Goal: Information Seeking & Learning: Learn about a topic

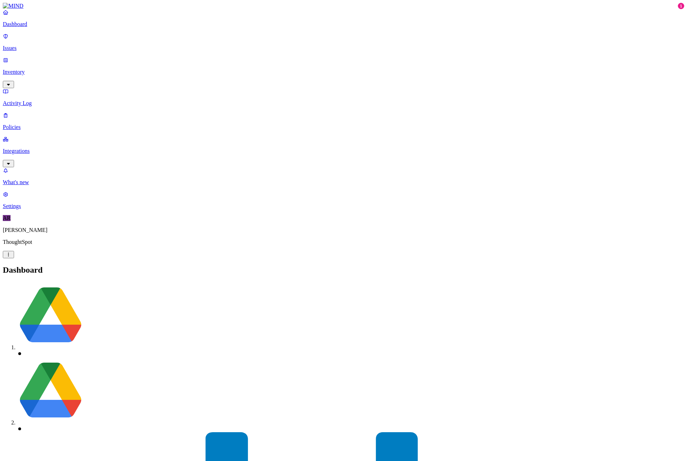
click at [43, 100] on p "Activity Log" at bounding box center [343, 103] width 681 height 6
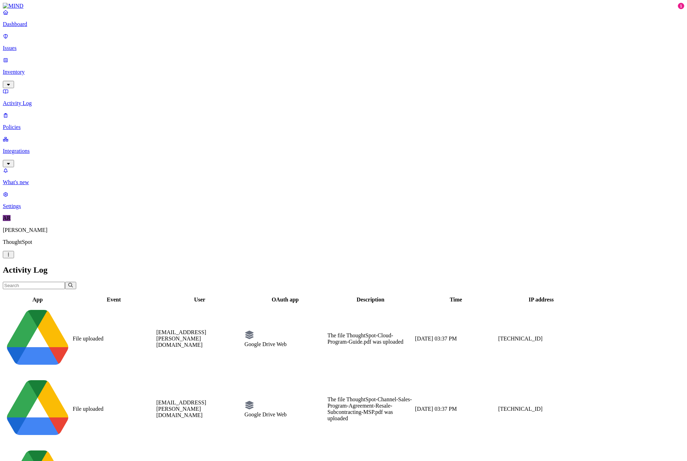
click at [24, 9] on img at bounding box center [13, 6] width 21 height 6
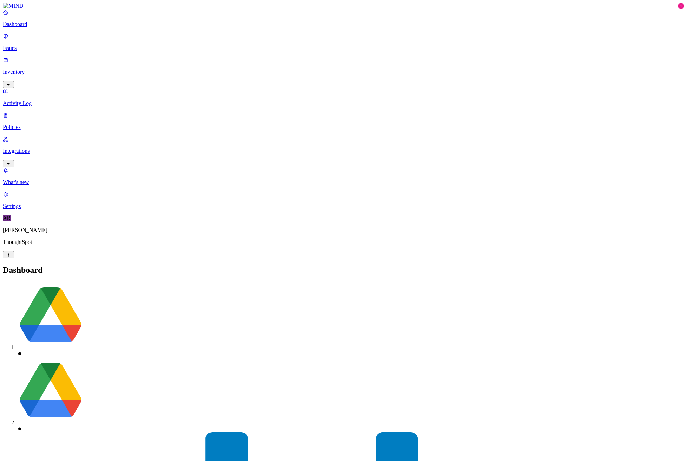
click at [60, 69] on p "Inventory" at bounding box center [343, 72] width 681 height 6
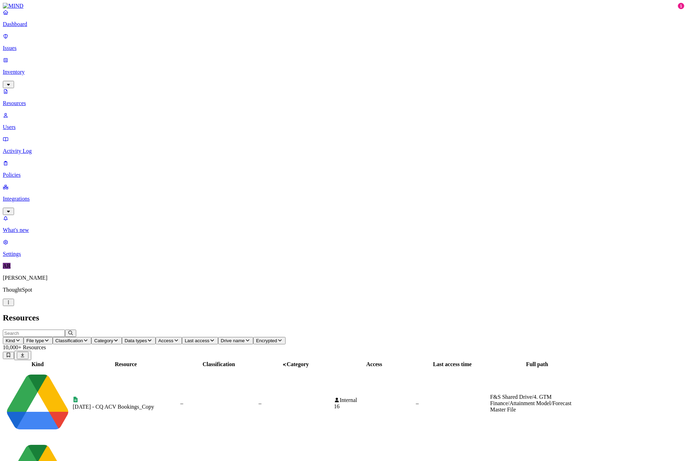
click at [39, 124] on p "Users" at bounding box center [343, 127] width 681 height 6
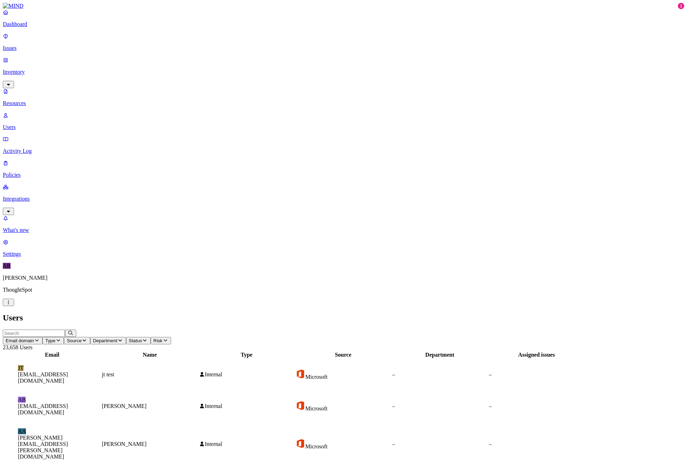
click at [65, 329] on input "text" at bounding box center [34, 332] width 62 height 7
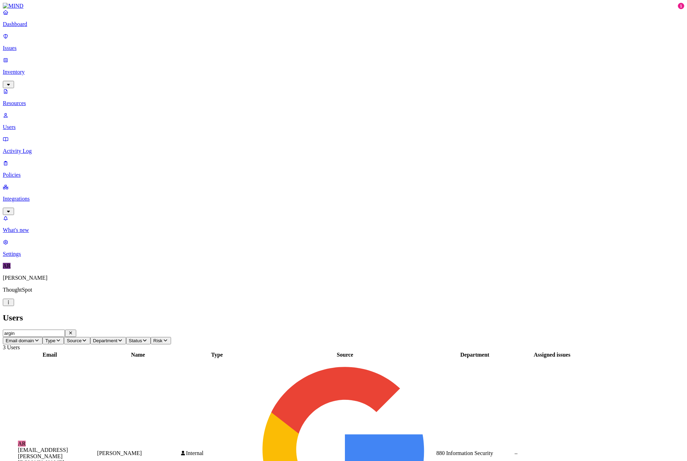
type input "argin"
click at [96, 440] on div "AR [EMAIL_ADDRESS][PERSON_NAME][DOMAIN_NAME]" at bounding box center [50, 452] width 92 height 25
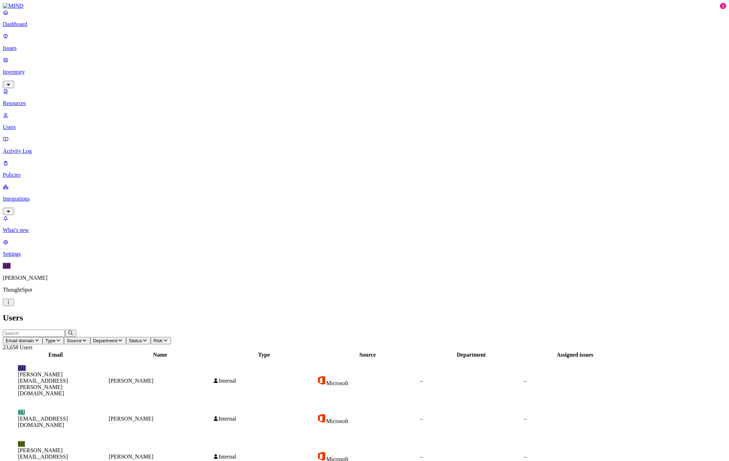
click at [27, 39] on link "Issues" at bounding box center [364, 42] width 723 height 18
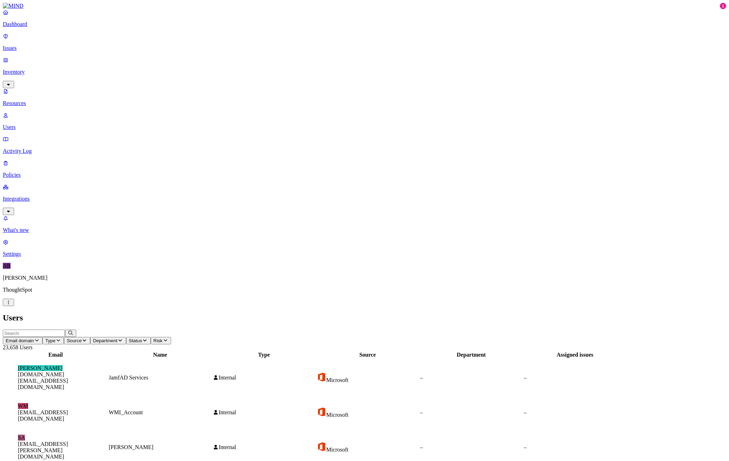
click at [65, 329] on input "text" at bounding box center [34, 332] width 62 height 7
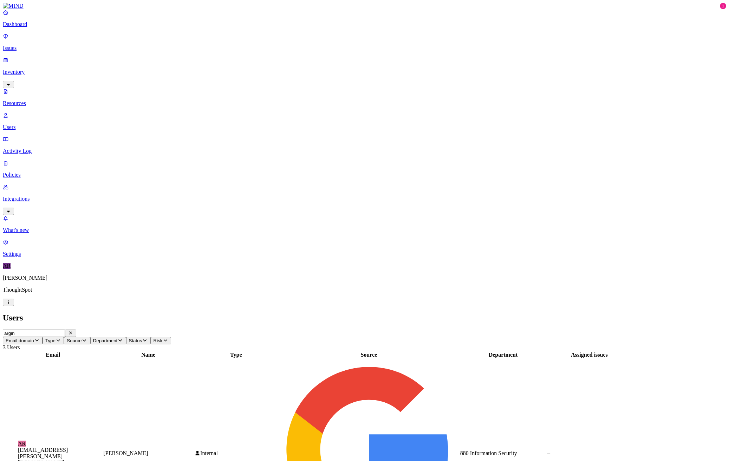
type input "argin"
click at [102, 359] on td "AR [EMAIL_ADDRESS][PERSON_NAME][DOMAIN_NAME]" at bounding box center [53, 453] width 99 height 188
click at [88, 447] on figcaption "[EMAIL_ADDRESS][PERSON_NAME][DOMAIN_NAME]" at bounding box center [53, 456] width 70 height 19
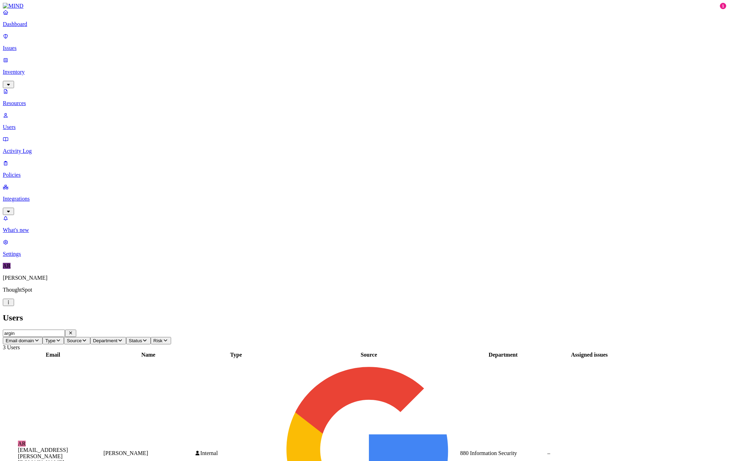
click at [35, 27] on p "Dashboard" at bounding box center [364, 24] width 723 height 6
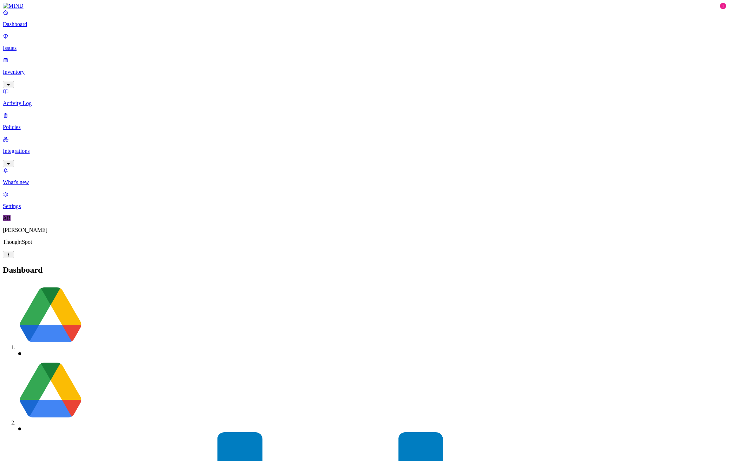
click at [50, 48] on link "Issues" at bounding box center [364, 42] width 723 height 18
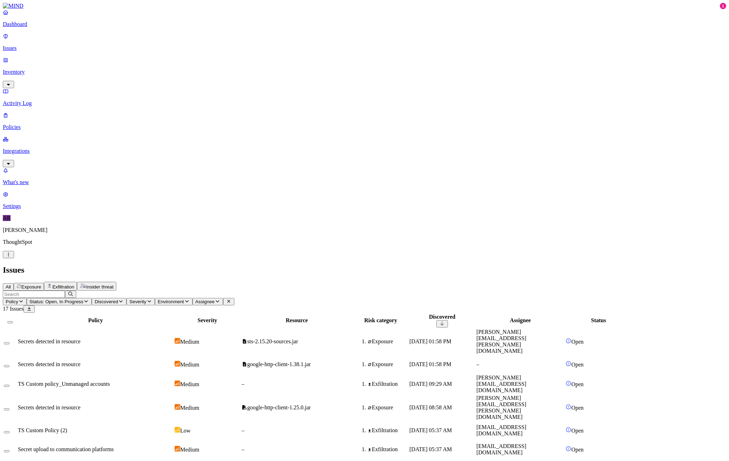
click at [42, 100] on p "Activity Log" at bounding box center [364, 103] width 723 height 6
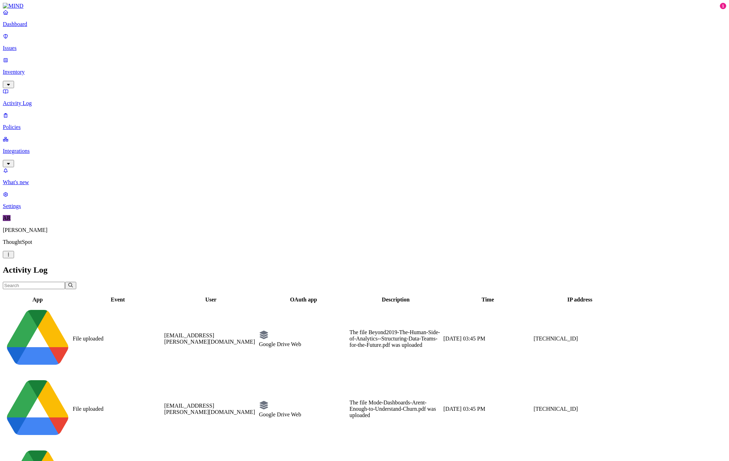
click at [40, 27] on p "Dashboard" at bounding box center [364, 24] width 723 height 6
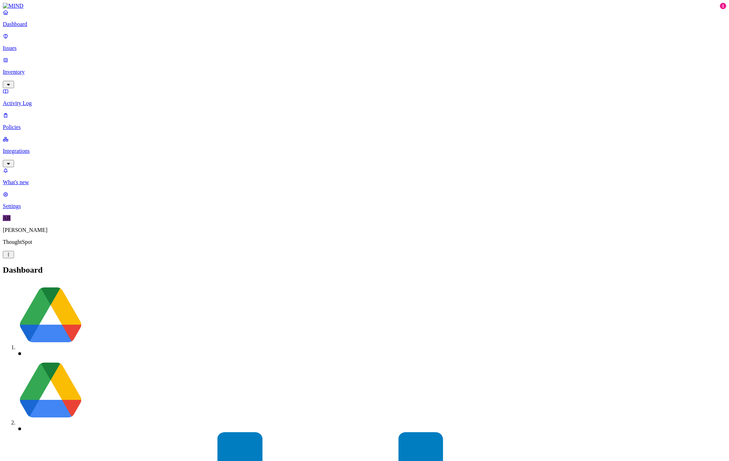
click at [38, 45] on p "Issues" at bounding box center [364, 48] width 723 height 6
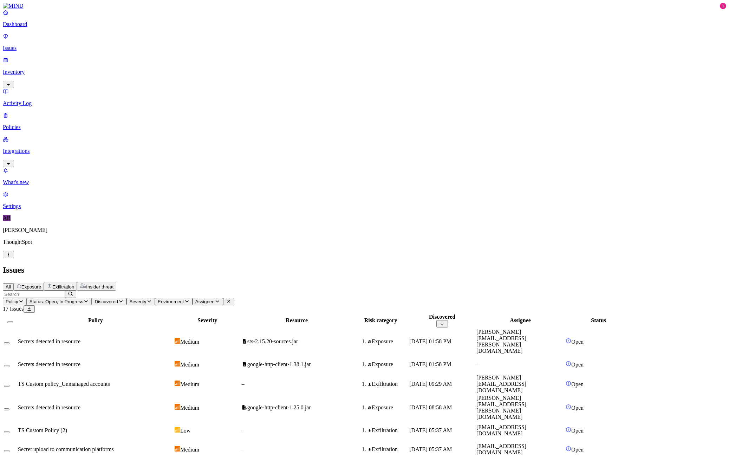
click at [32, 69] on p "Inventory" at bounding box center [364, 72] width 723 height 6
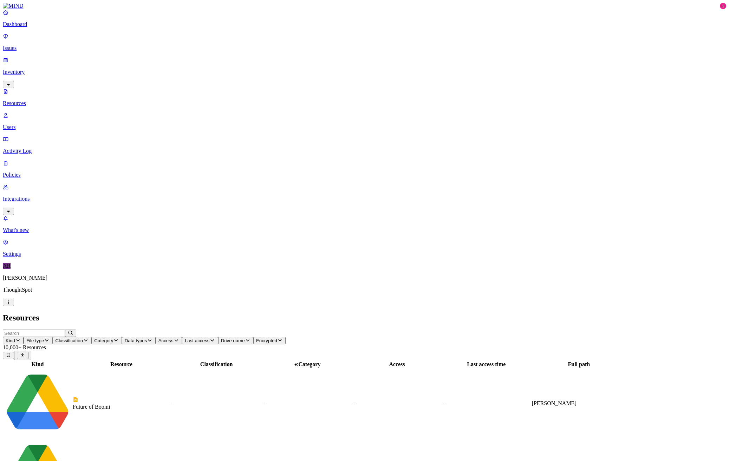
click at [65, 329] on input "text" at bounding box center [34, 332] width 62 height 7
click at [35, 124] on p "Users" at bounding box center [364, 127] width 723 height 6
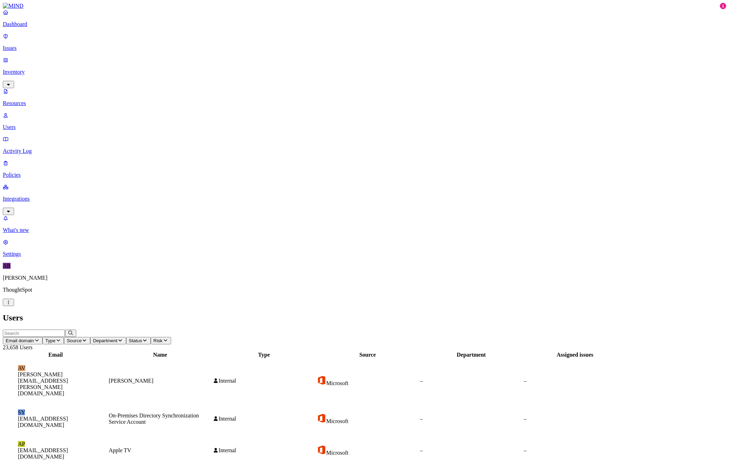
click at [65, 329] on input "text" at bounding box center [34, 332] width 62 height 7
type input "arg"
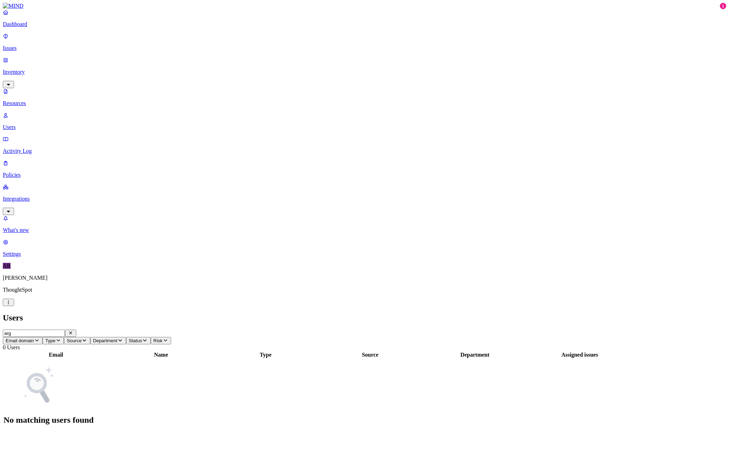
click at [73, 330] on icon "button" at bounding box center [71, 332] width 6 height 5
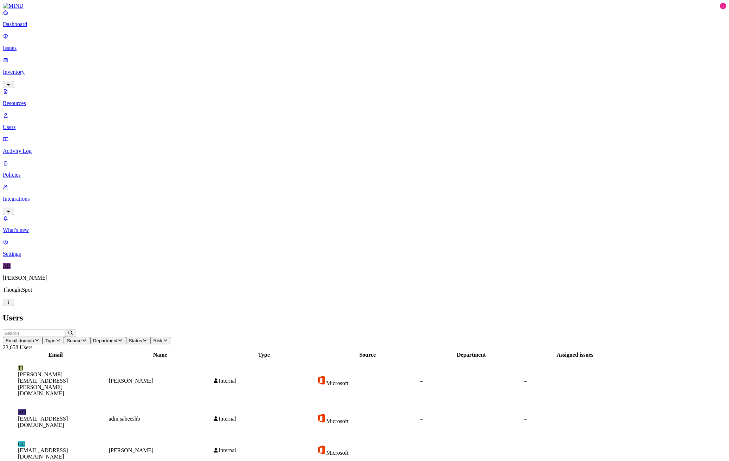
click at [28, 148] on p "Activity Log" at bounding box center [364, 151] width 723 height 6
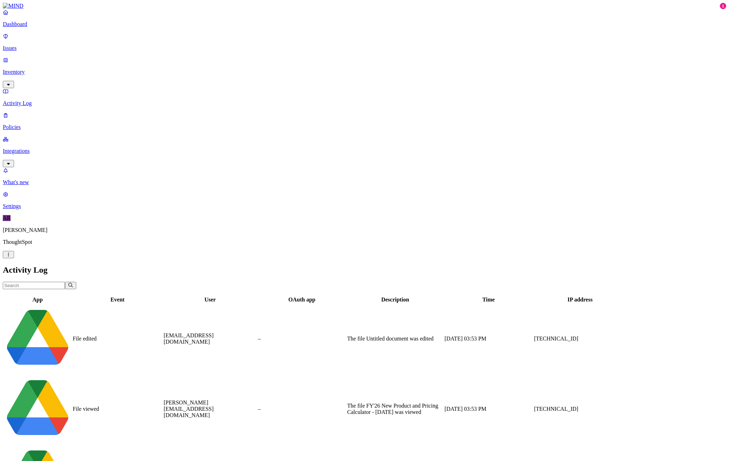
click at [65, 282] on input "text" at bounding box center [34, 285] width 62 height 7
type input "argin"
click at [65, 282] on input "text" at bounding box center [34, 285] width 62 height 7
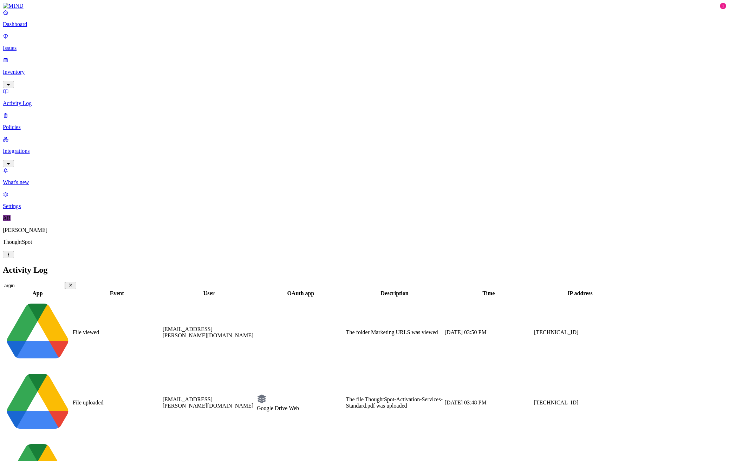
type input "argin"
click at [162, 368] on td "File uploaded" at bounding box center [116, 403] width 89 height 70
click at [42, 69] on p "Inventory" at bounding box center [364, 72] width 723 height 6
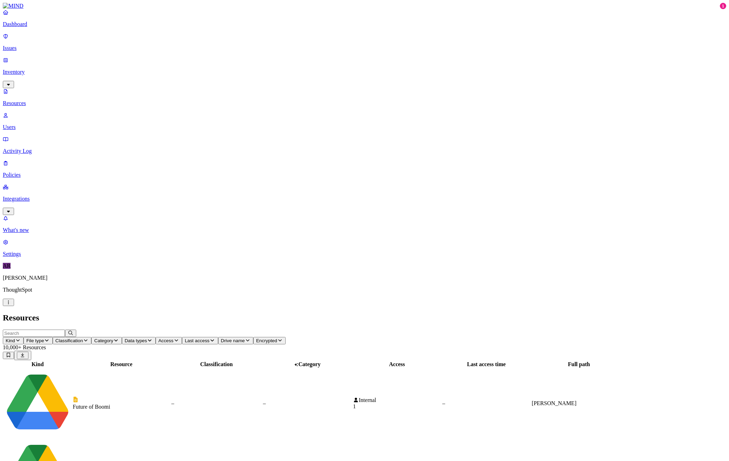
click at [36, 45] on p "Issues" at bounding box center [364, 48] width 723 height 6
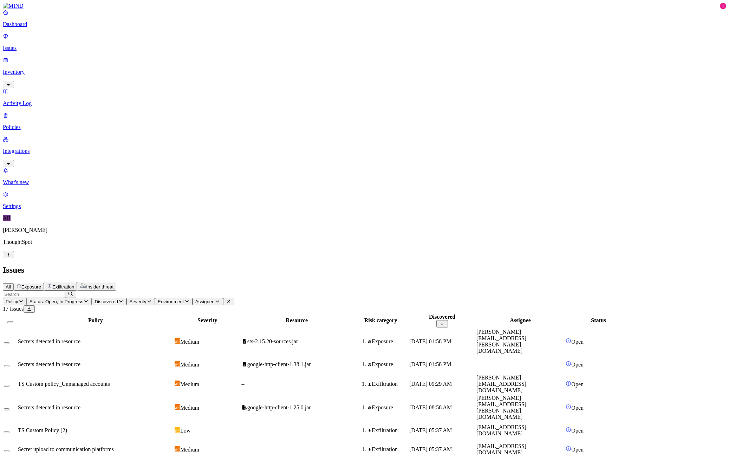
click at [65, 290] on input "text" at bounding box center [34, 293] width 62 height 7
click at [45, 57] on link "Inventory" at bounding box center [364, 72] width 723 height 30
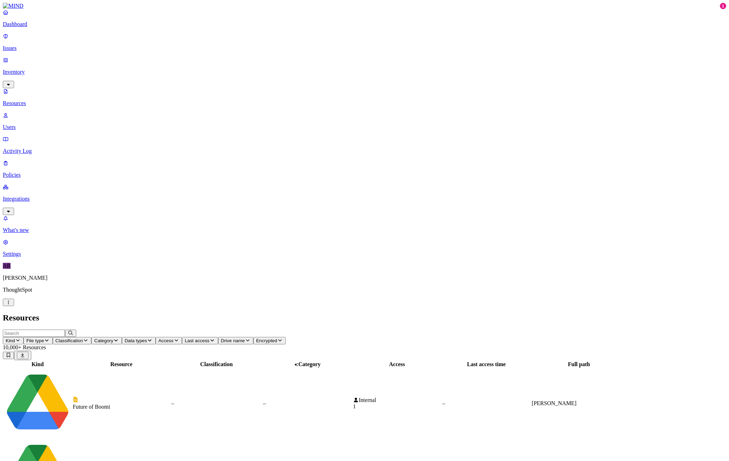
click at [44, 124] on p "Users" at bounding box center [364, 127] width 723 height 6
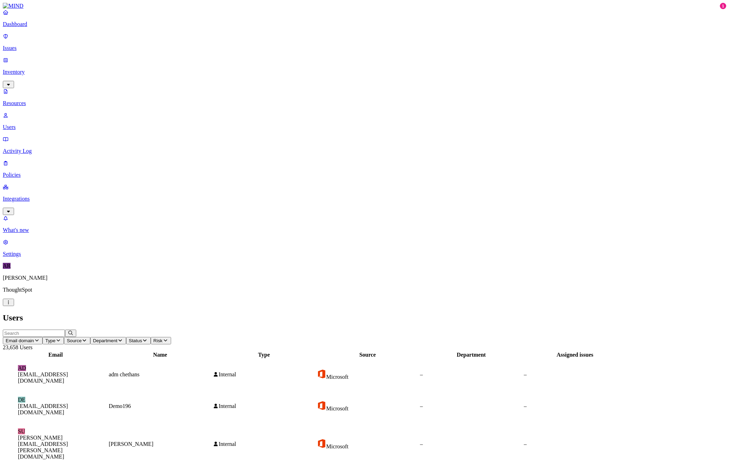
click at [65, 329] on input "text" at bounding box center [34, 332] width 62 height 7
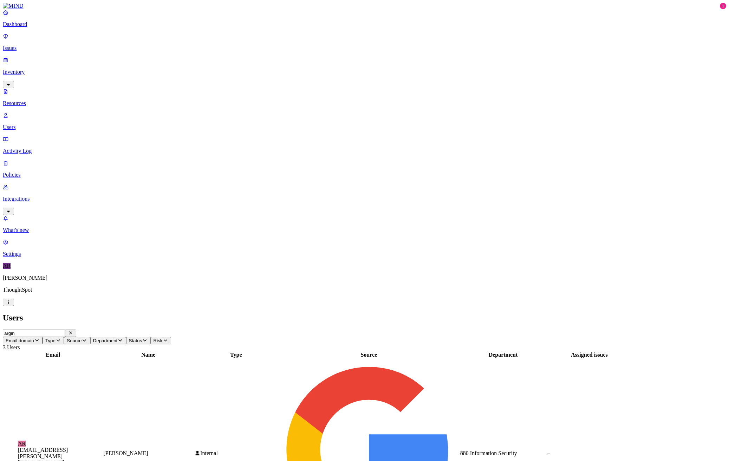
type input "argin"
click at [102, 359] on td "AR [EMAIL_ADDRESS][PERSON_NAME][DOMAIN_NAME]" at bounding box center [53, 453] width 99 height 188
drag, startPoint x: 606, startPoint y: 349, endPoint x: 628, endPoint y: 355, distance: 23.0
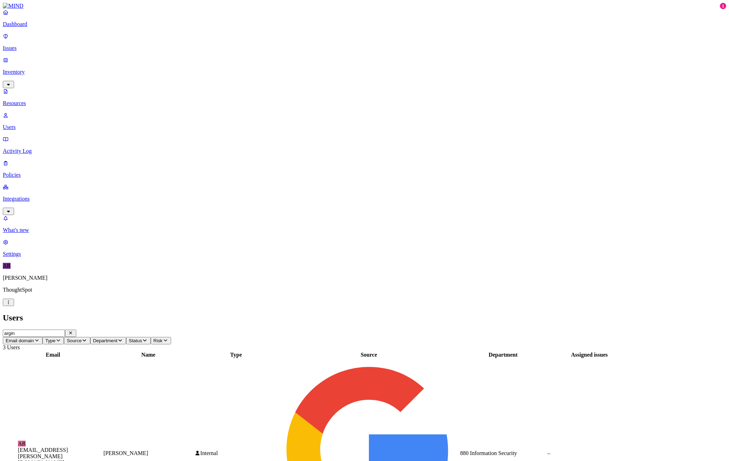
drag, startPoint x: 626, startPoint y: 354, endPoint x: 636, endPoint y: 355, distance: 10.7
click at [26, 45] on p "Issues" at bounding box center [364, 48] width 723 height 6
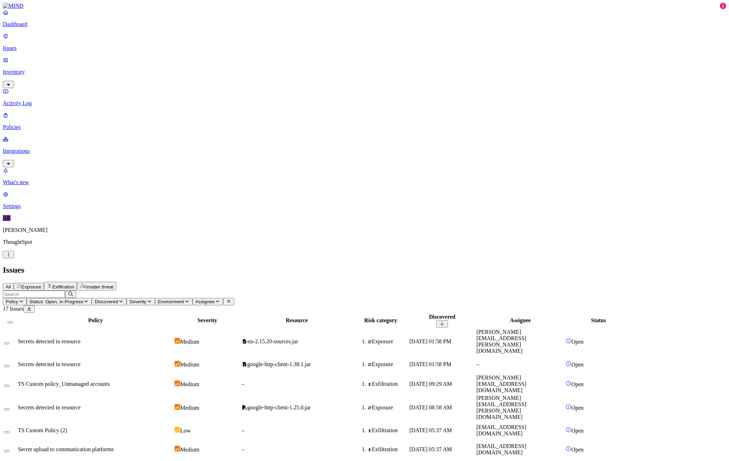
click at [41, 284] on span "Exposure" at bounding box center [31, 286] width 20 height 5
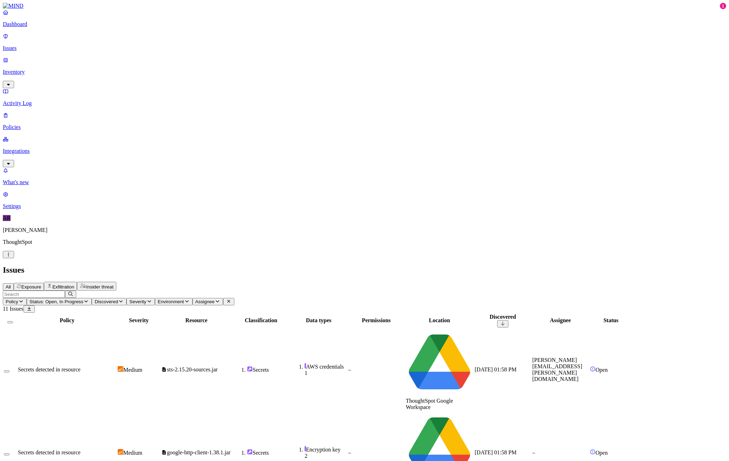
click at [74, 284] on span "Exfiltration" at bounding box center [63, 286] width 22 height 5
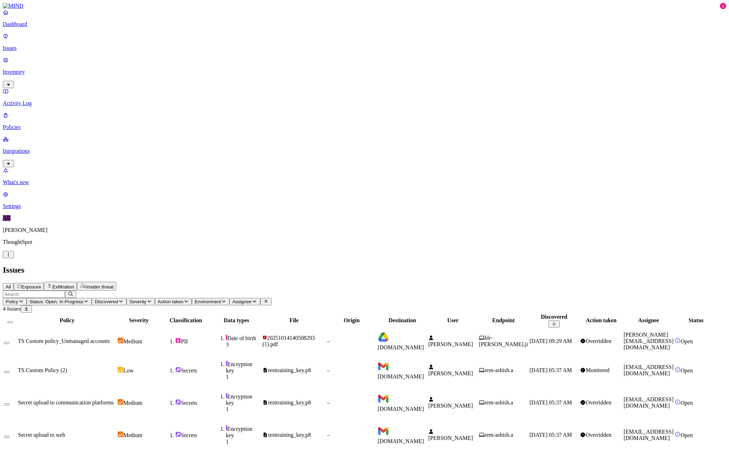
click at [113, 284] on span "Insider threat" at bounding box center [99, 286] width 27 height 5
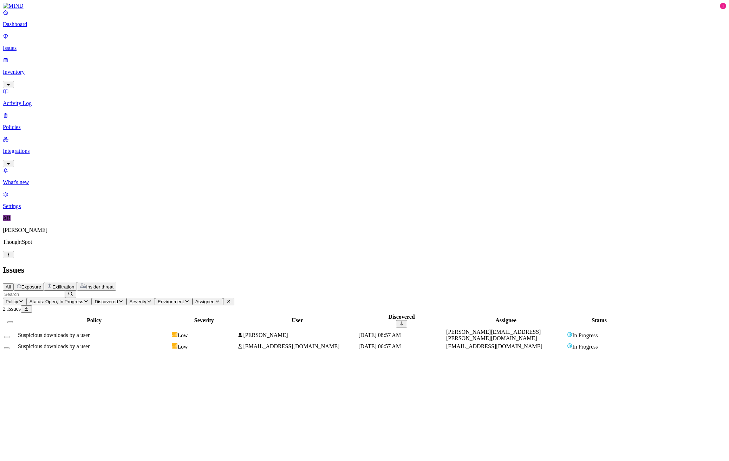
click at [170, 332] on div "Suspicious downloads by a user" at bounding box center [94, 335] width 152 height 6
click at [74, 284] on span "Exfiltration" at bounding box center [63, 286] width 22 height 5
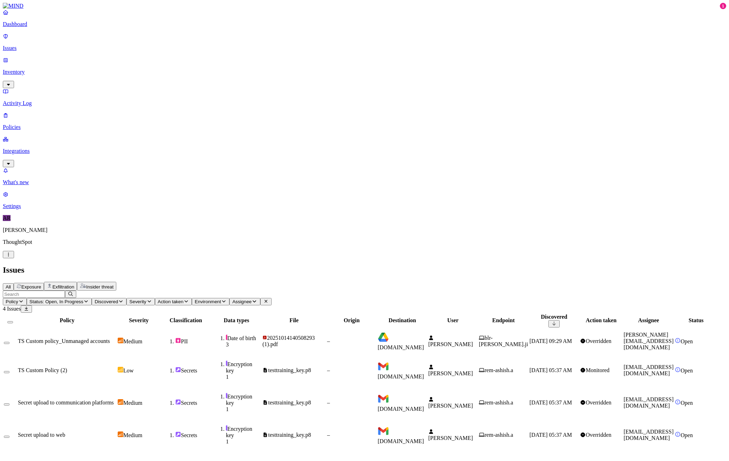
click at [39, 27] on p "Dashboard" at bounding box center [364, 24] width 723 height 6
